Goal: Information Seeking & Learning: Check status

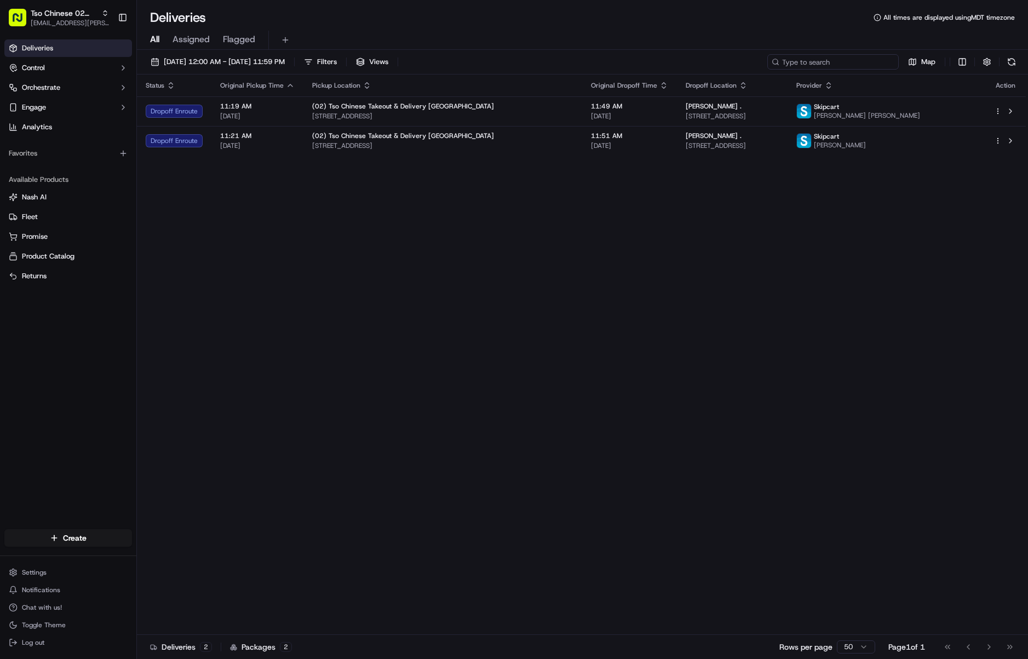
click at [860, 65] on input at bounding box center [832, 61] width 131 height 15
click at [71, 18] on span "Tso Chinese 02 Arbor" at bounding box center [64, 13] width 66 height 11
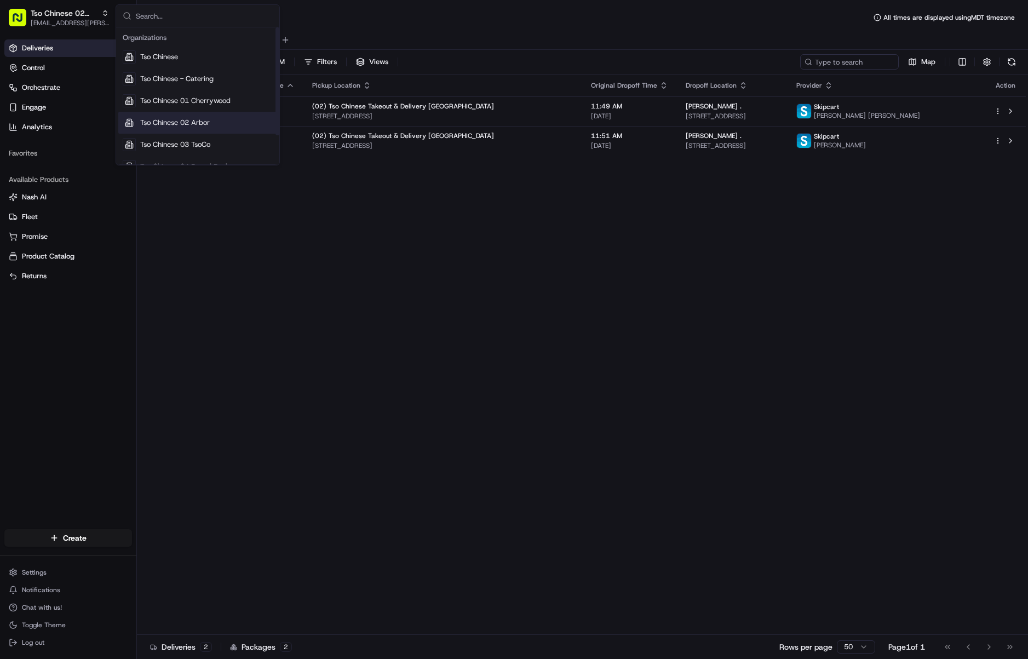
click at [181, 120] on span "Tso Chinese 02 Arbor" at bounding box center [175, 123] width 70 height 10
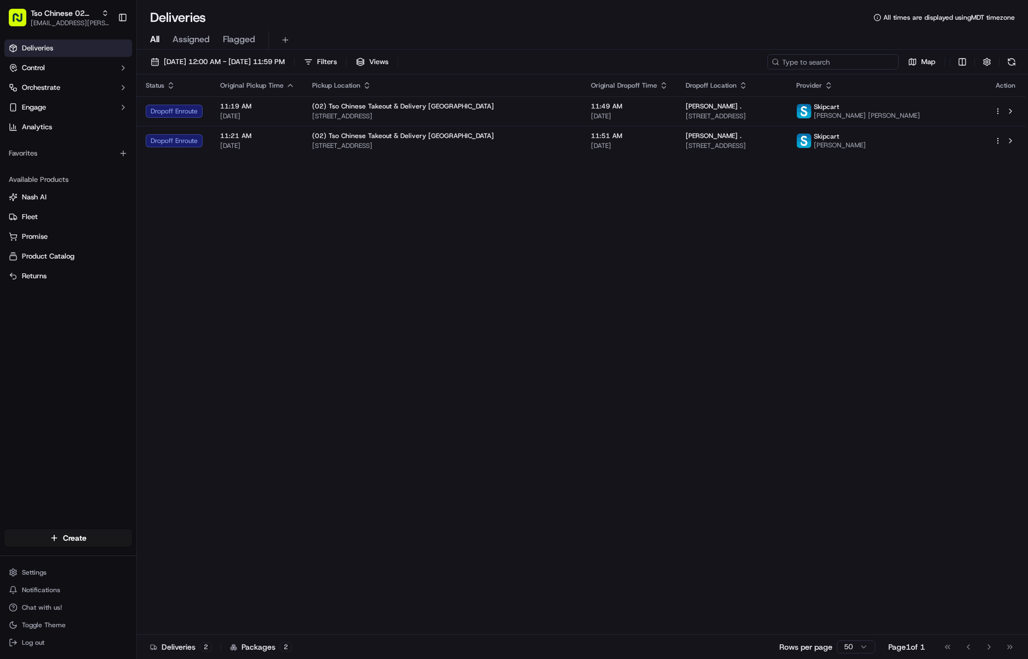
click at [838, 67] on input at bounding box center [832, 61] width 131 height 15
paste input "[PERSON_NAME]"
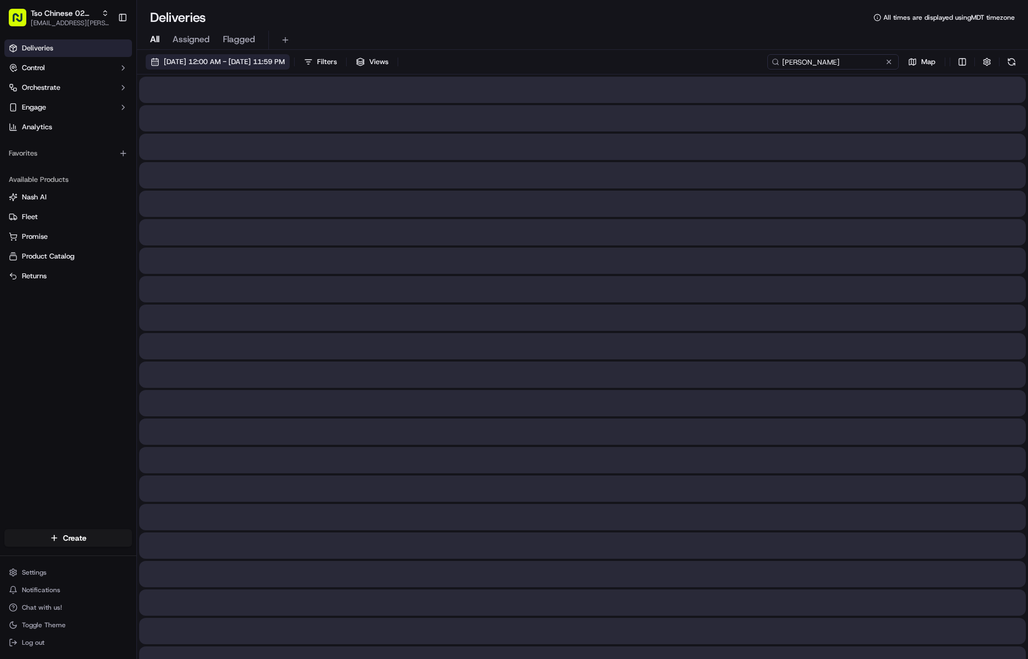
type input "[PERSON_NAME]"
click at [265, 59] on span "[DATE] 12:00 AM - [DATE] 11:59 PM" at bounding box center [224, 62] width 121 height 10
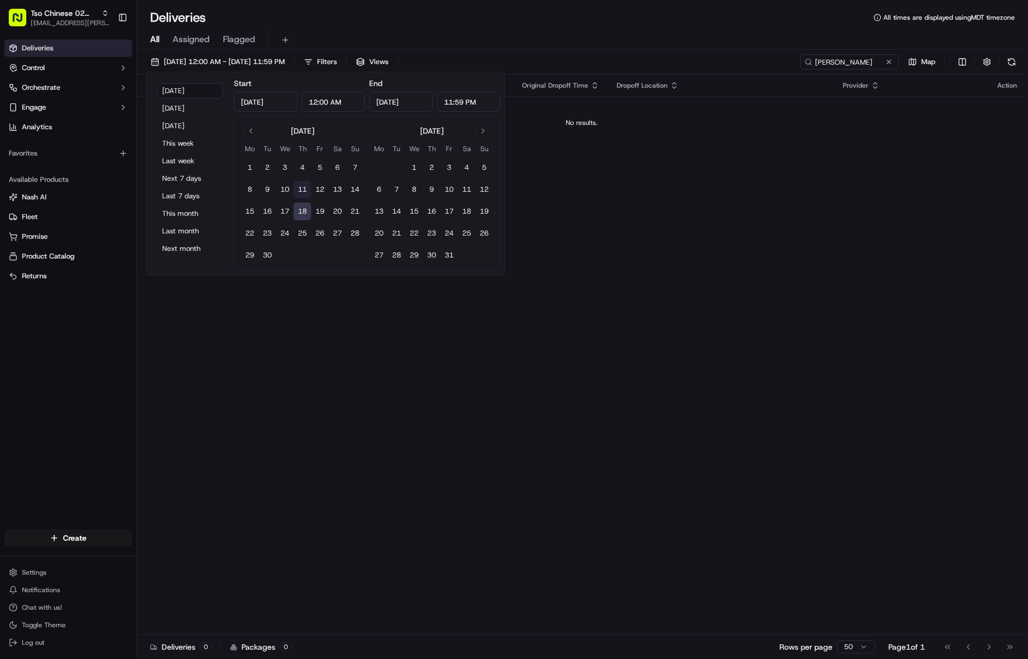
drag, startPoint x: 300, startPoint y: 208, endPoint x: 302, endPoint y: 198, distance: 10.1
click at [300, 206] on button "18" at bounding box center [303, 212] width 18 height 18
click at [302, 194] on button "11" at bounding box center [303, 190] width 18 height 18
type input "[DATE]"
click at [575, 55] on div "[DATE] 12:00 AM - [DATE] 11:59 PM Filters Views [PERSON_NAME] T Map" at bounding box center [582, 64] width 891 height 20
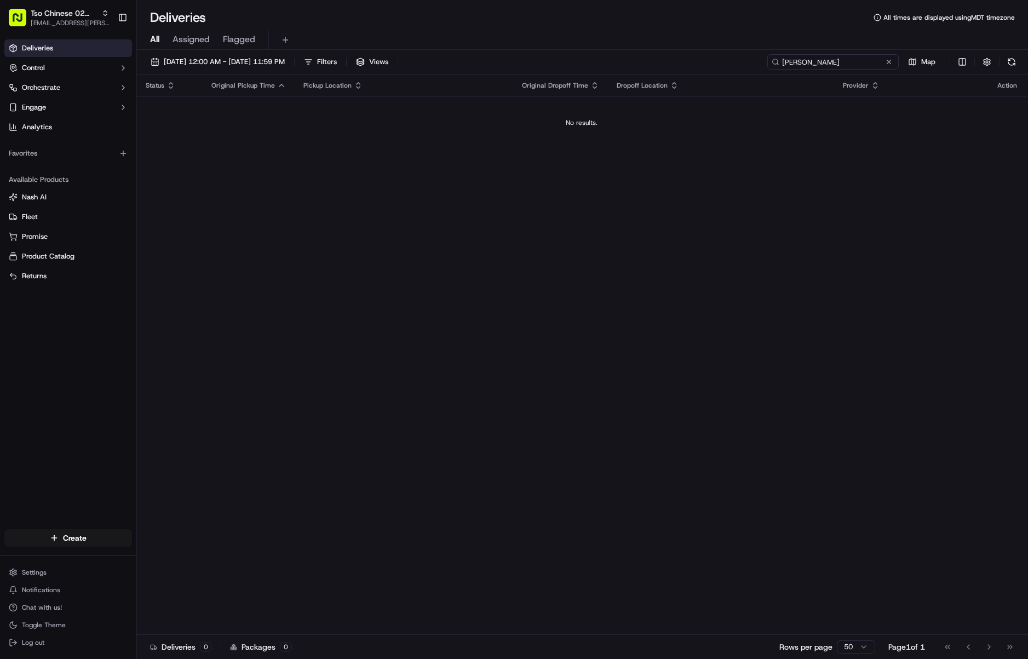
click at [860, 61] on input "[PERSON_NAME]" at bounding box center [832, 61] width 131 height 15
type input "[PERSON_NAME]"
drag, startPoint x: 79, startPoint y: 5, endPoint x: 73, endPoint y: 18, distance: 14.5
click at [73, 18] on button "Tso Chinese 02 Arbor [EMAIL_ADDRESS][PERSON_NAME][DOMAIN_NAME]" at bounding box center [58, 17] width 109 height 26
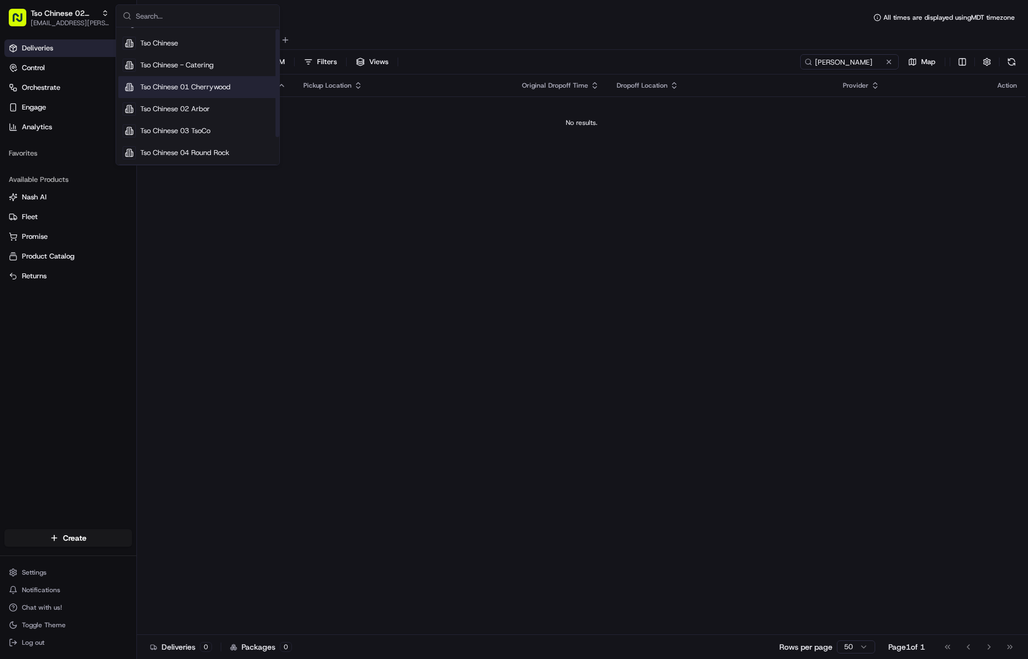
scroll to position [37, 0]
click at [203, 151] on span "Tso Chinese 05 [PERSON_NAME]" at bounding box center [194, 151] width 108 height 10
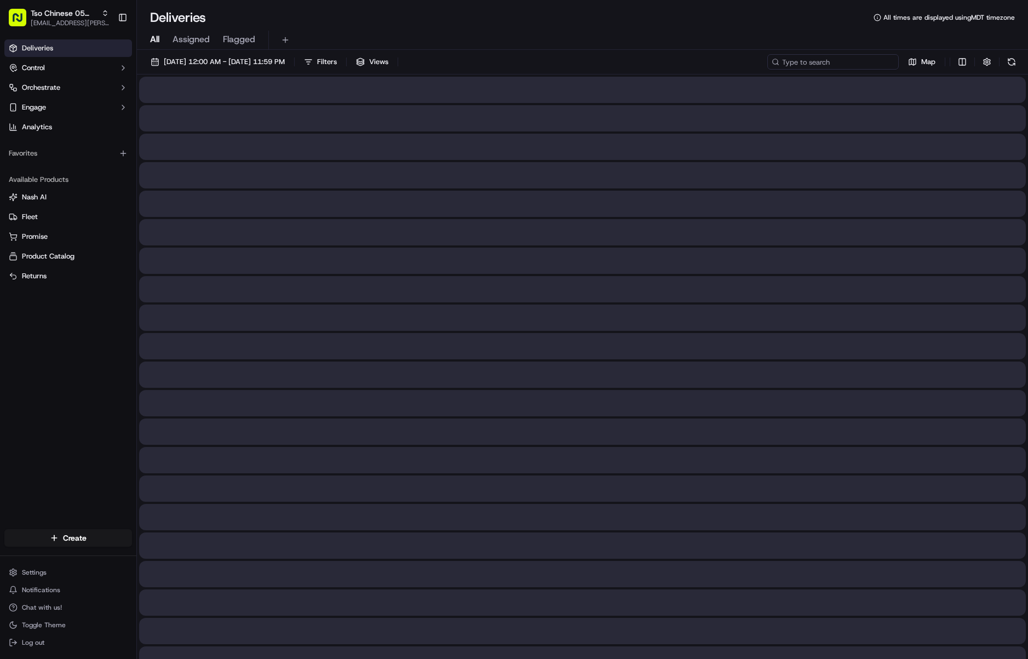
click at [861, 60] on input at bounding box center [832, 61] width 131 height 15
paste input "[PERSON_NAME]"
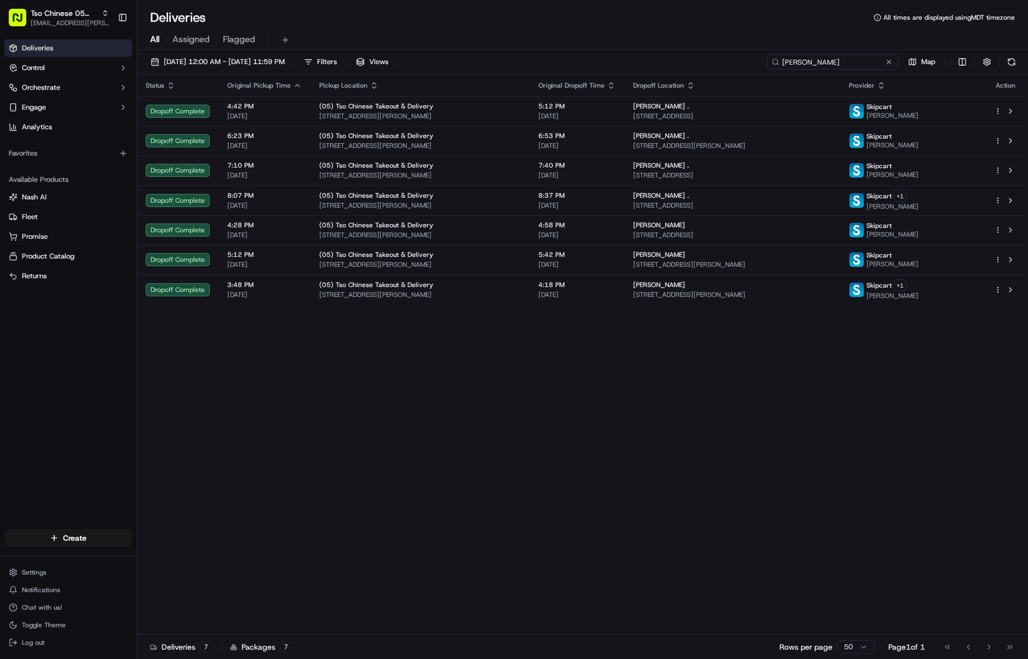
type input "[PERSON_NAME]"
click at [72, 15] on span "Tso Chinese 05 [PERSON_NAME]" at bounding box center [64, 13] width 66 height 11
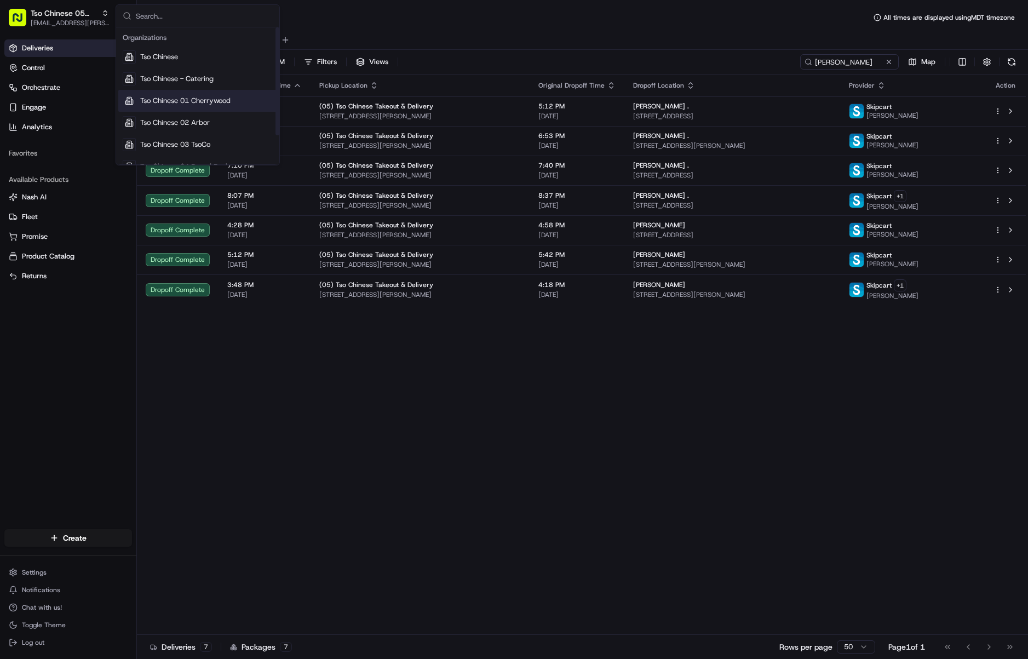
click at [223, 100] on span "Tso Chinese 01 Cherrywood" at bounding box center [185, 101] width 90 height 10
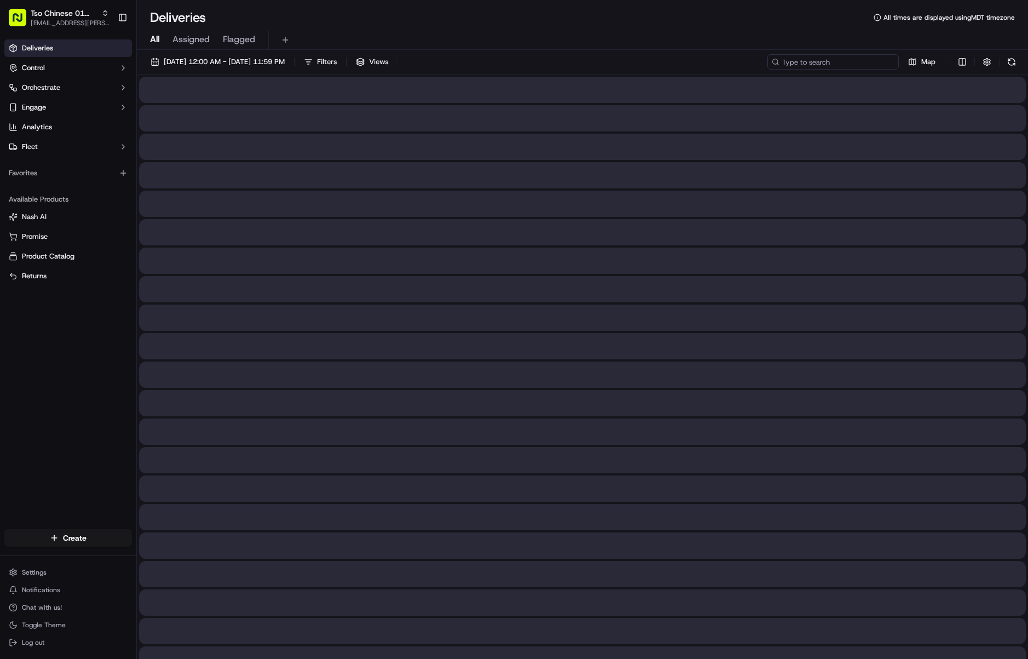
click at [832, 63] on input at bounding box center [832, 61] width 131 height 15
paste input "Goober Gaming"
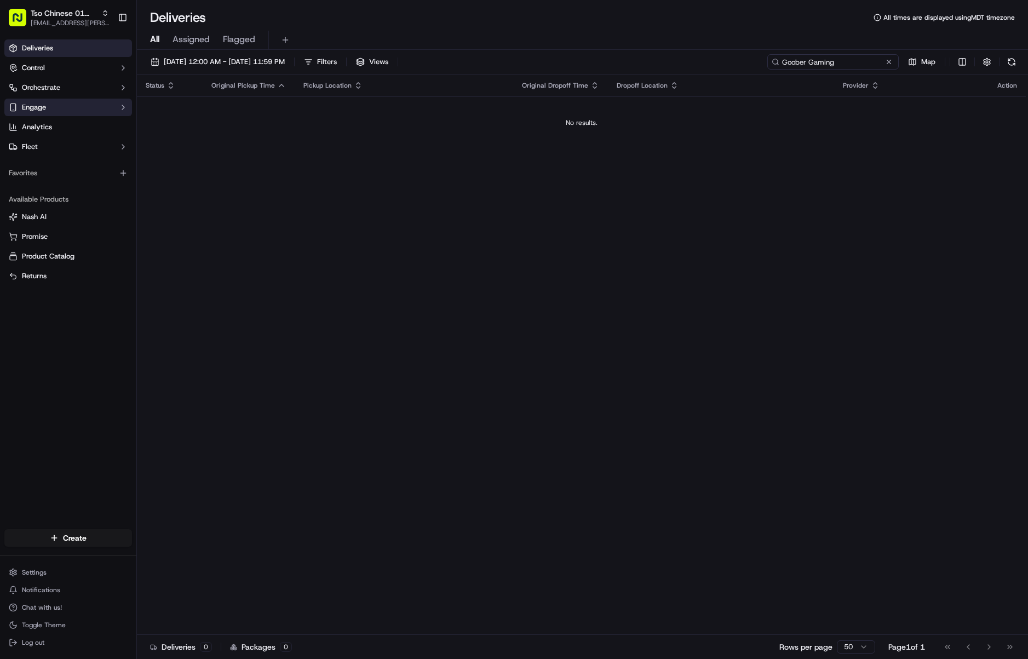
type input "Goober Gaming"
click at [92, 22] on span "[EMAIL_ADDRESS][PERSON_NAME][DOMAIN_NAME]" at bounding box center [70, 23] width 78 height 9
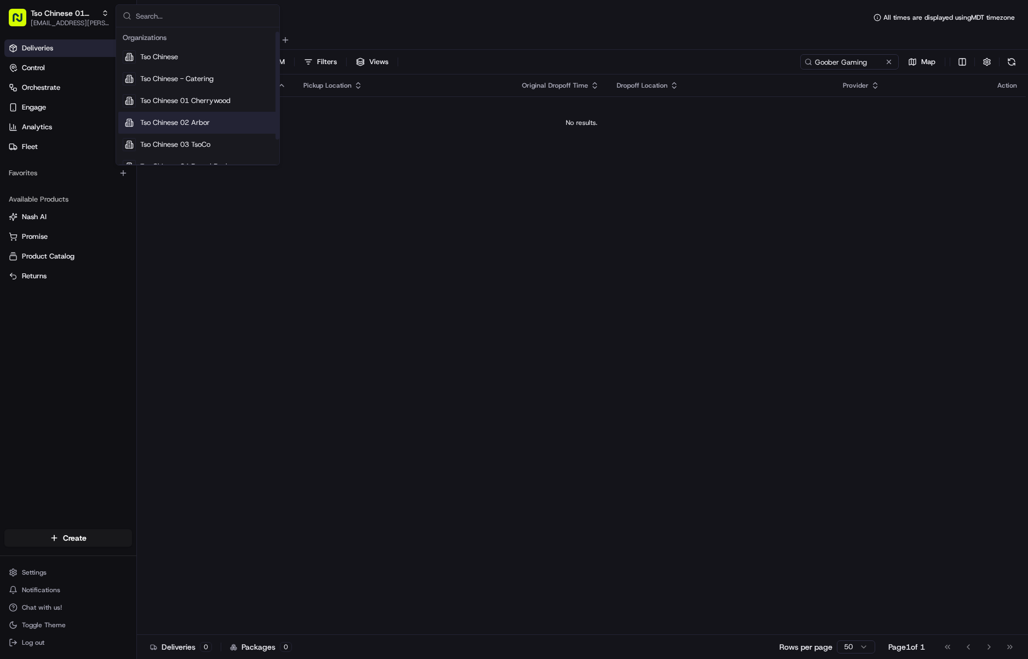
scroll to position [37, 0]
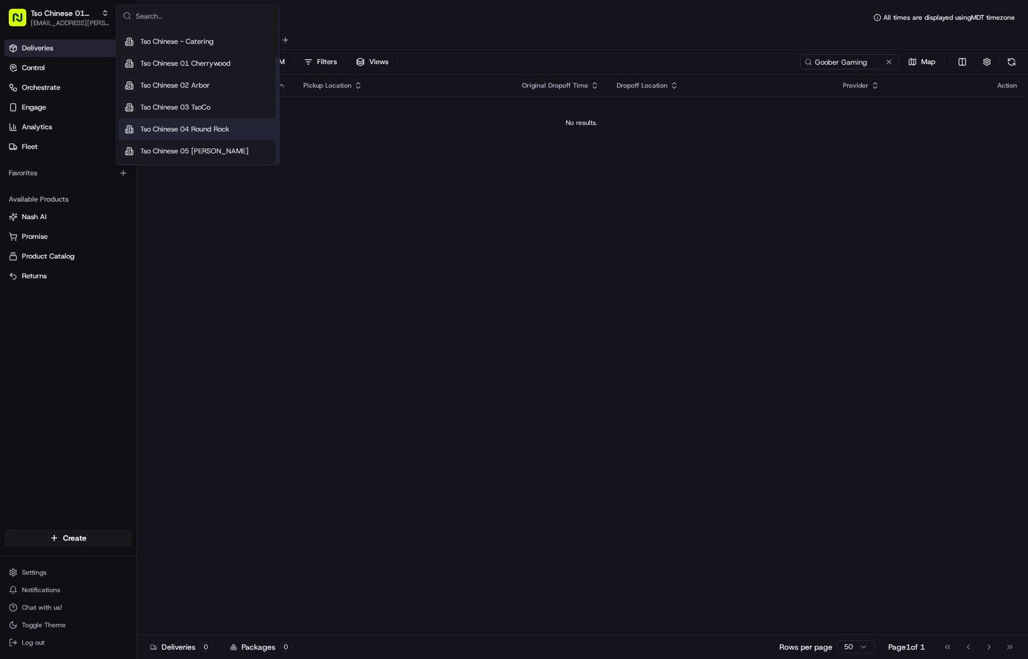
click at [216, 129] on span "Tso Chinese 04 Round Rock" at bounding box center [184, 129] width 89 height 10
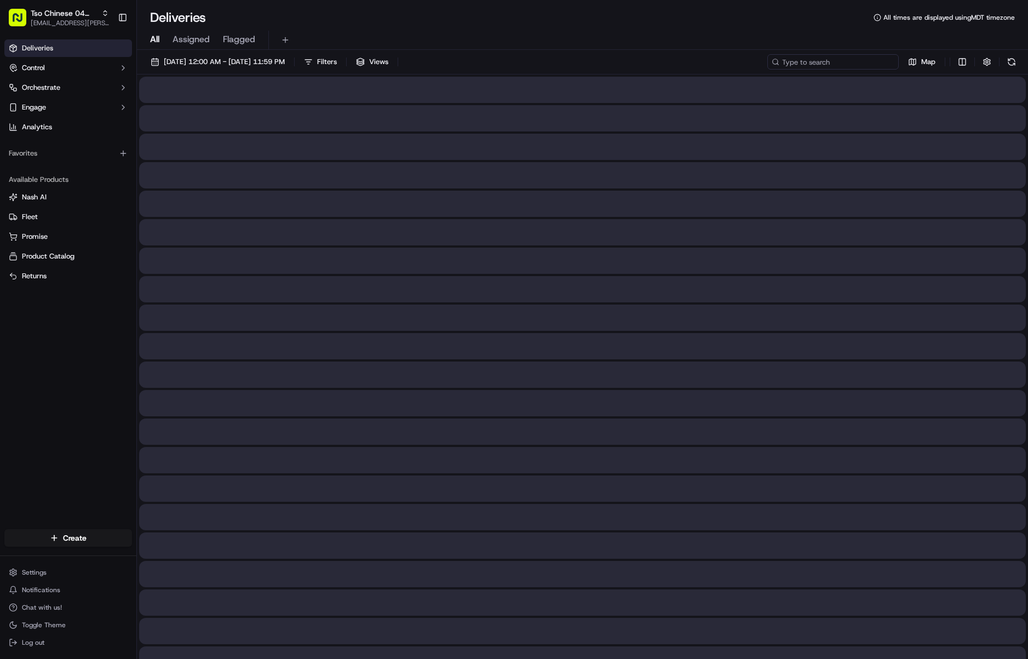
click at [841, 62] on input at bounding box center [832, 61] width 131 height 15
paste input "[PERSON_NAME]"
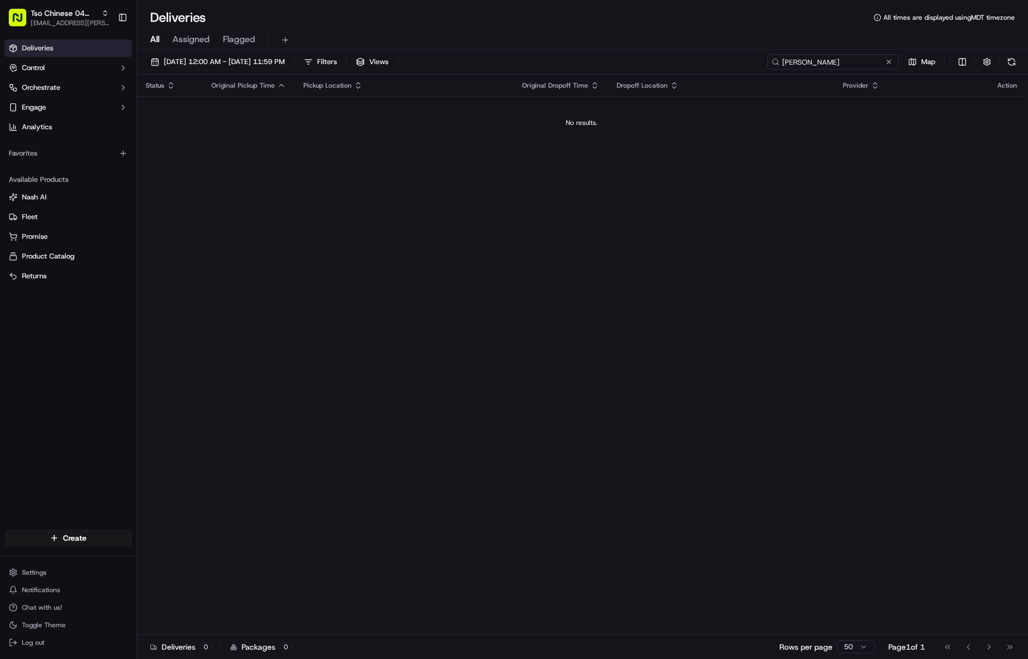
drag, startPoint x: 802, startPoint y: 61, endPoint x: 737, endPoint y: 62, distance: 65.2
click at [737, 62] on div "[DATE] 12:00 AM - [DATE] 11:59 PM Filters Views [PERSON_NAME] Map" at bounding box center [582, 64] width 891 height 20
type input "[PERSON_NAME]"
click at [64, 24] on span "[EMAIL_ADDRESS][PERSON_NAME][DOMAIN_NAME]" at bounding box center [70, 23] width 78 height 9
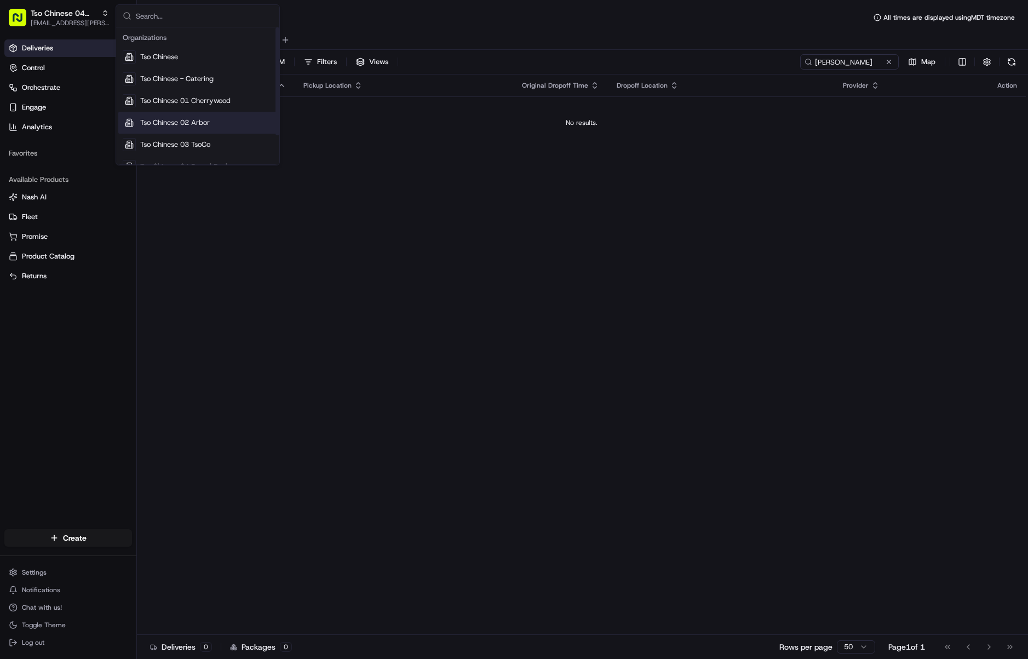
click at [182, 122] on span "Tso Chinese 02 Arbor" at bounding box center [175, 123] width 70 height 10
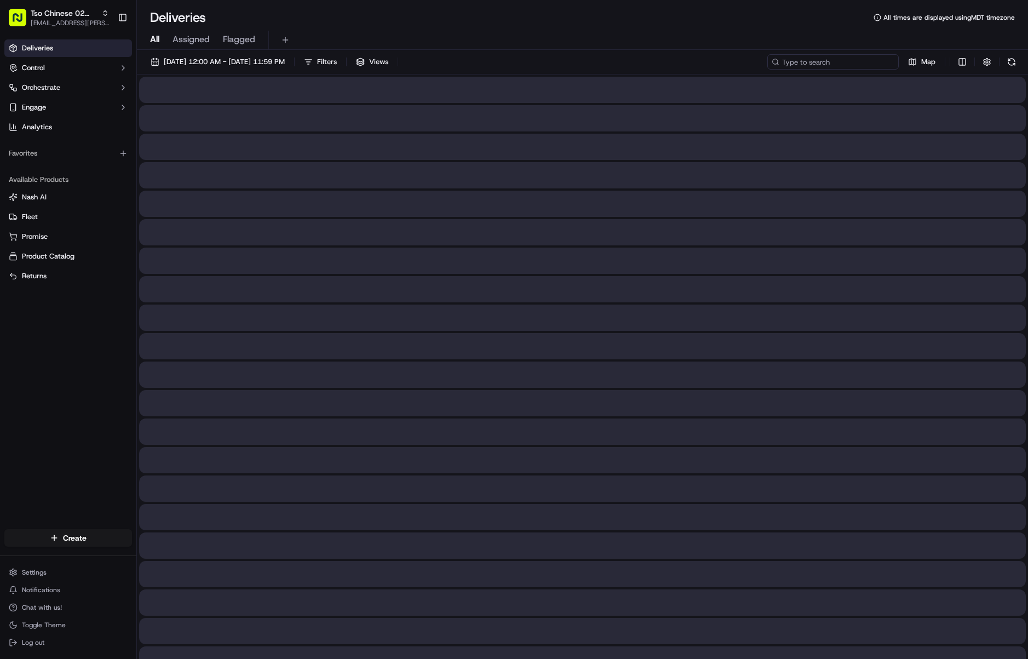
click at [824, 64] on input at bounding box center [832, 61] width 131 height 15
paste input "[PERSON_NAME]"
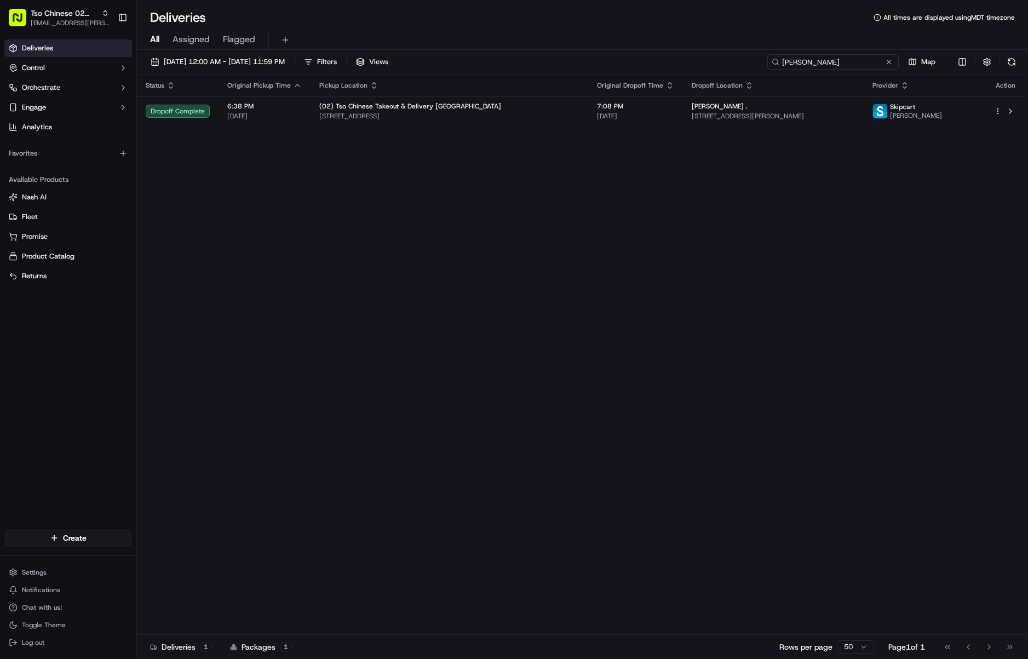
type input "[PERSON_NAME]"
click at [100, 30] on button "Tso Chinese 02 Arbor [EMAIL_ADDRESS][PERSON_NAME][DOMAIN_NAME]" at bounding box center [58, 17] width 109 height 26
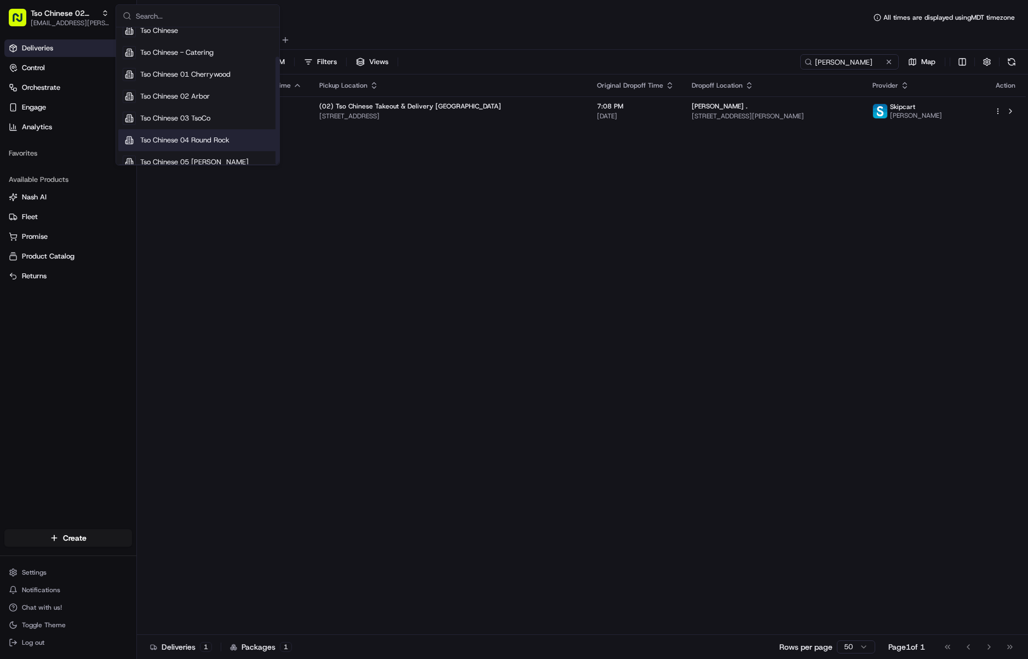
scroll to position [37, 0]
click at [225, 152] on span "Tso Chinese 05 [PERSON_NAME]" at bounding box center [194, 151] width 108 height 10
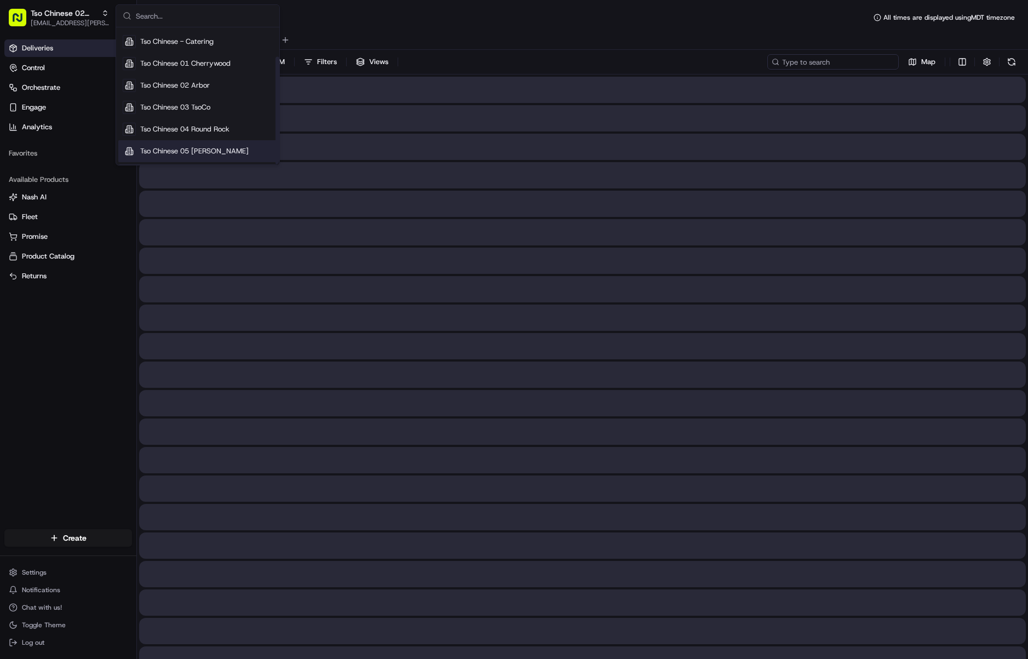
click at [879, 56] on input at bounding box center [832, 61] width 131 height 15
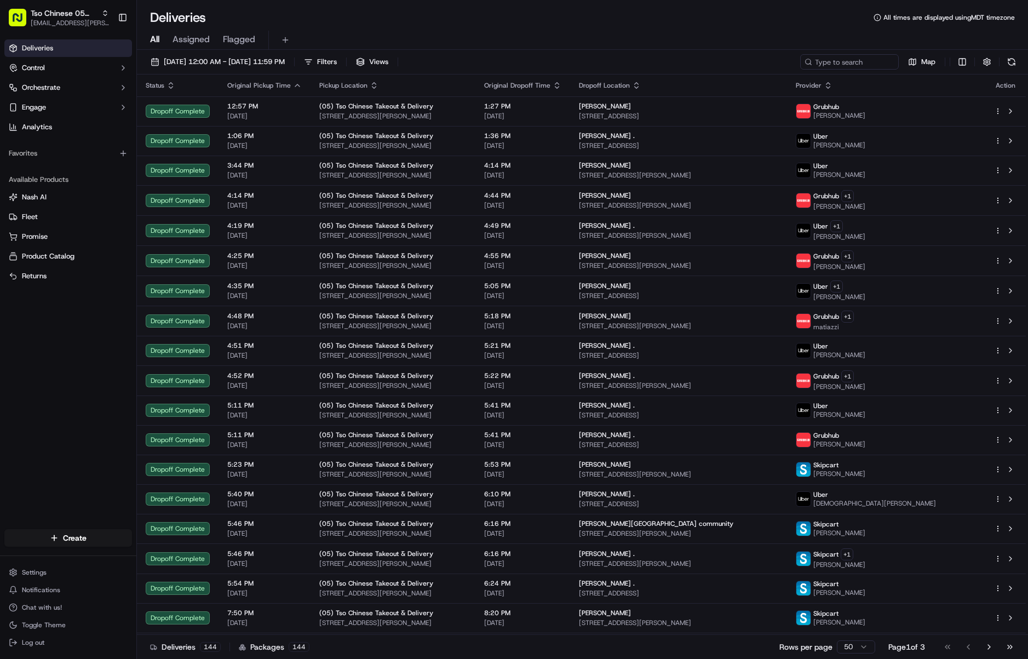
click at [860, 61] on input at bounding box center [849, 61] width 99 height 15
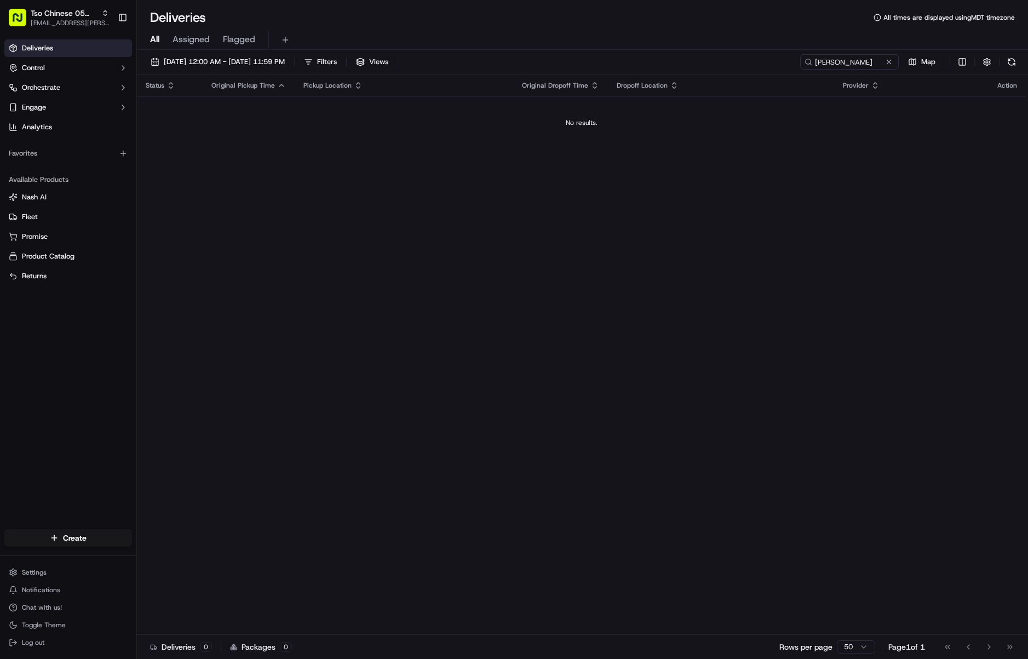
type input "[PERSON_NAME]"
click at [72, 14] on span "Tso Chinese 05 [PERSON_NAME]" at bounding box center [64, 13] width 66 height 11
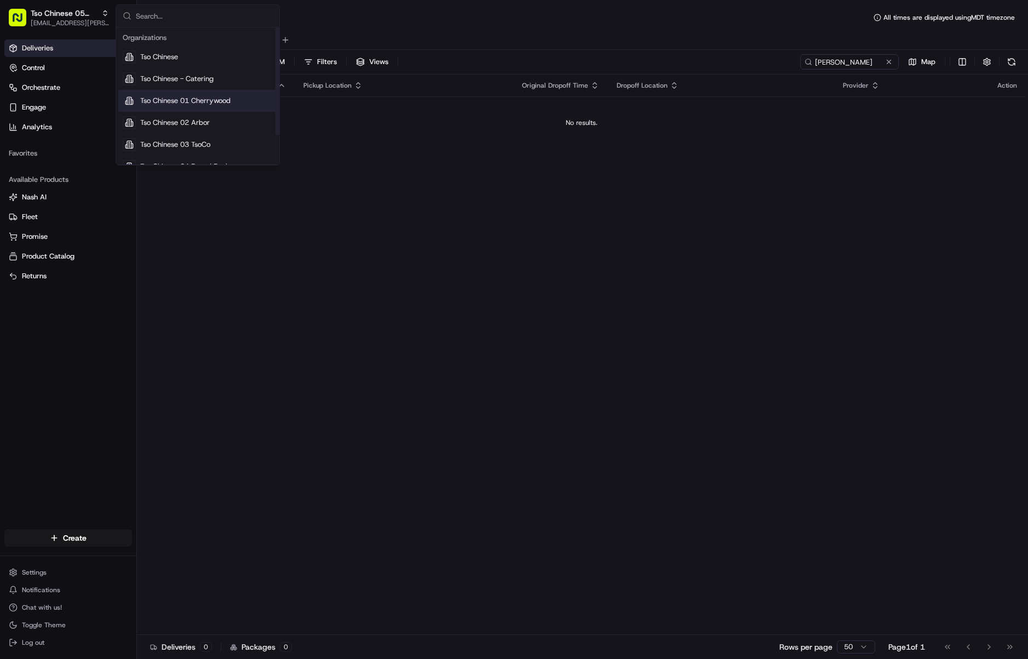
click at [185, 96] on span "Tso Chinese 01 Cherrywood" at bounding box center [185, 101] width 90 height 10
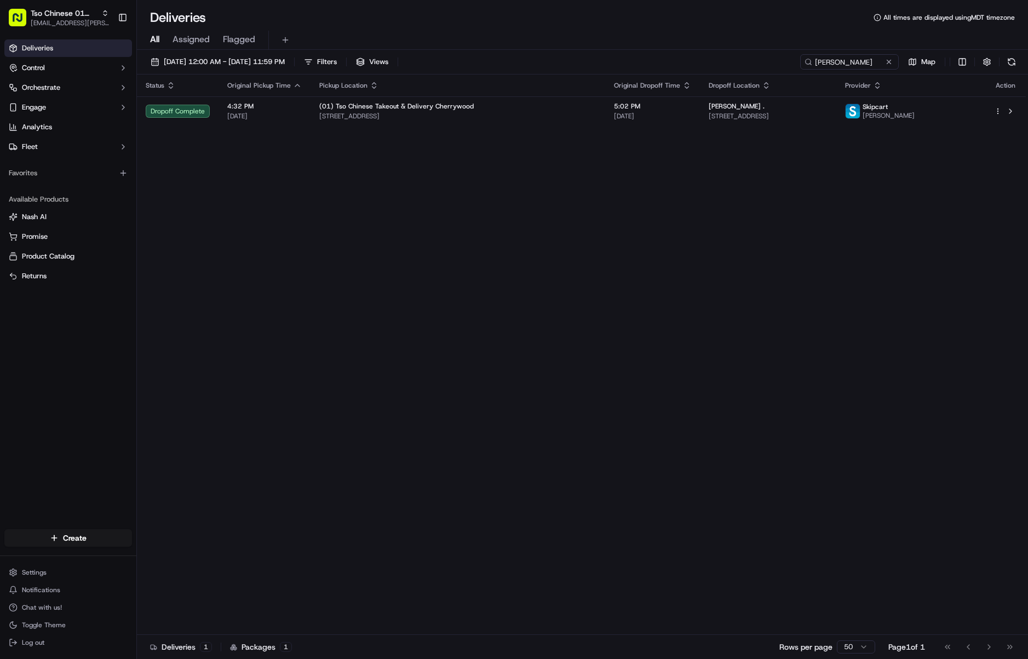
type input "[PERSON_NAME]"
click at [59, 22] on span "[EMAIL_ADDRESS][PERSON_NAME][DOMAIN_NAME]" at bounding box center [70, 23] width 78 height 9
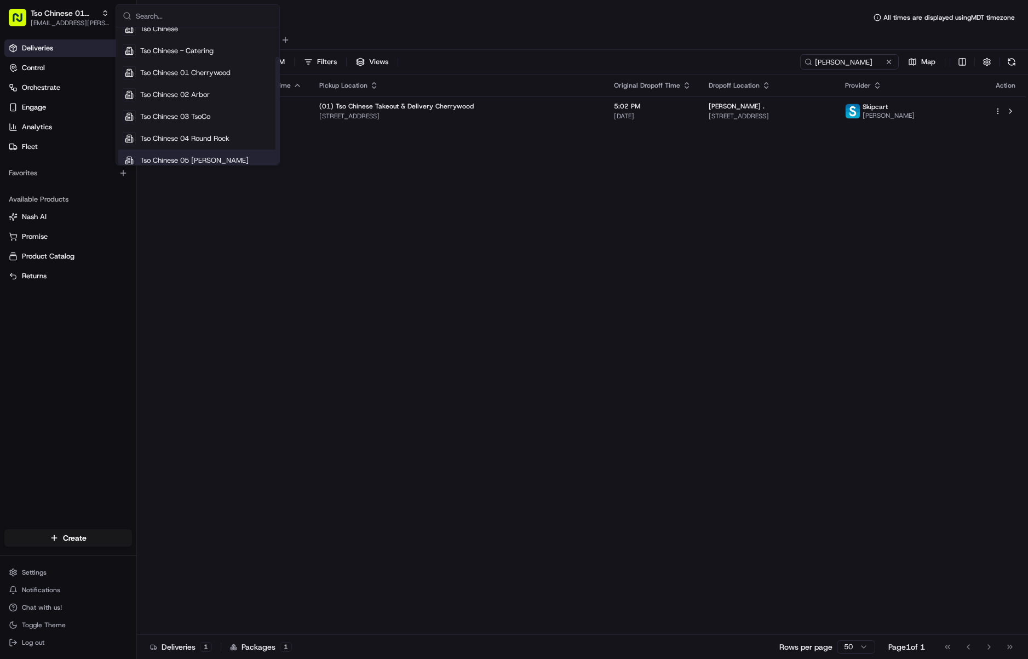
scroll to position [37, 0]
click at [186, 139] on div "Tso Chinese 04 Round Rock" at bounding box center [197, 129] width 159 height 22
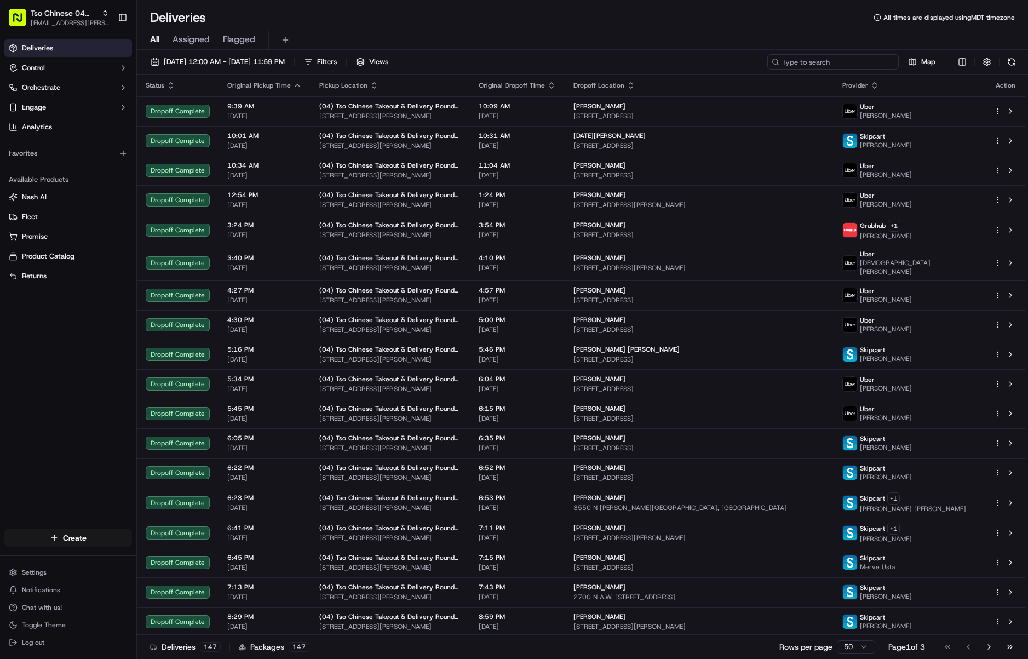
click at [861, 56] on input at bounding box center [832, 61] width 131 height 15
paste input "[PERSON_NAME]"
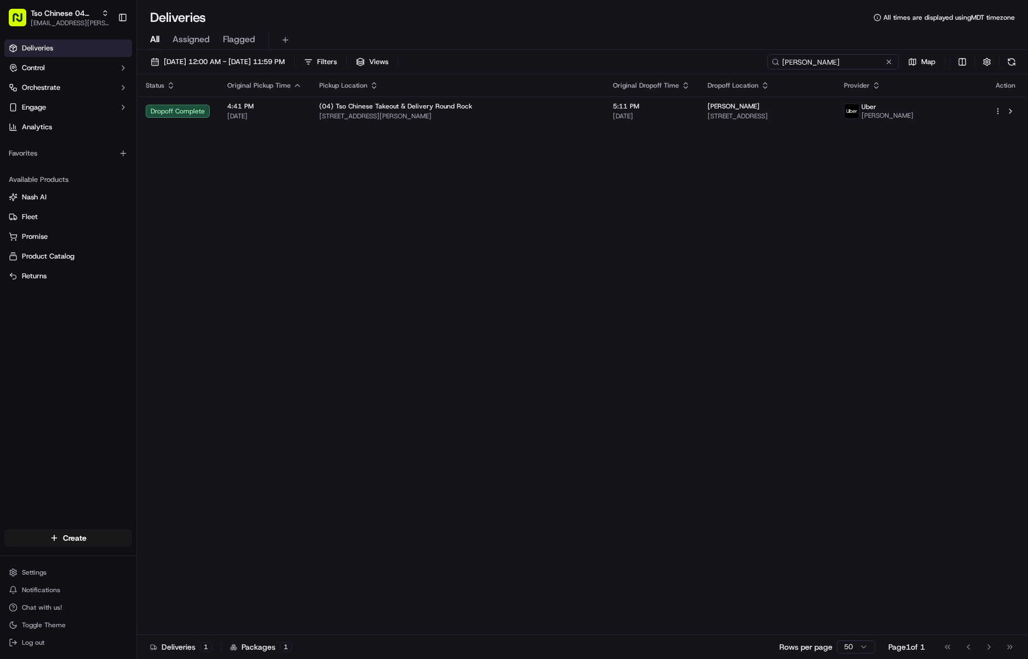
type input "[PERSON_NAME]"
